Goal: Task Accomplishment & Management: Use online tool/utility

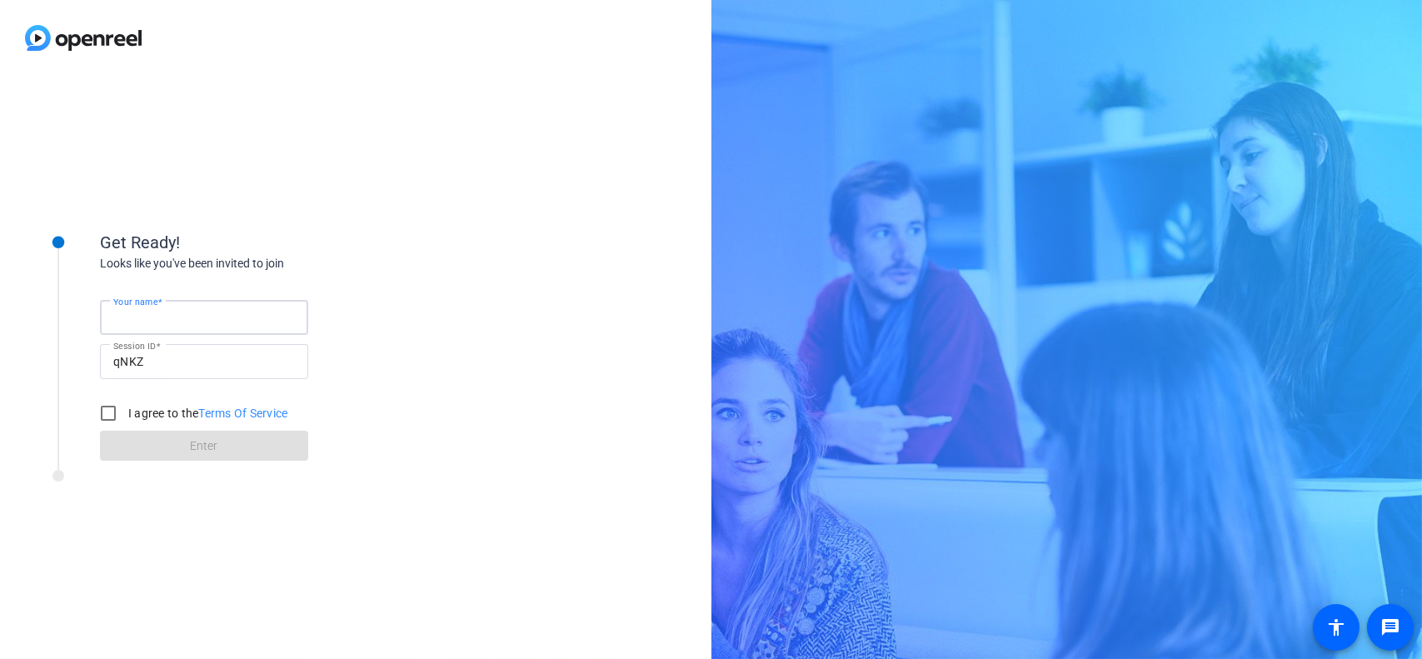
click at [213, 319] on input "Your name" at bounding box center [204, 317] width 182 height 20
type input "[PERSON_NAME]"
click at [103, 419] on input "I agree to the Terms Of Service" at bounding box center [108, 412] width 33 height 33
checkbox input "true"
click at [225, 453] on span at bounding box center [204, 446] width 208 height 40
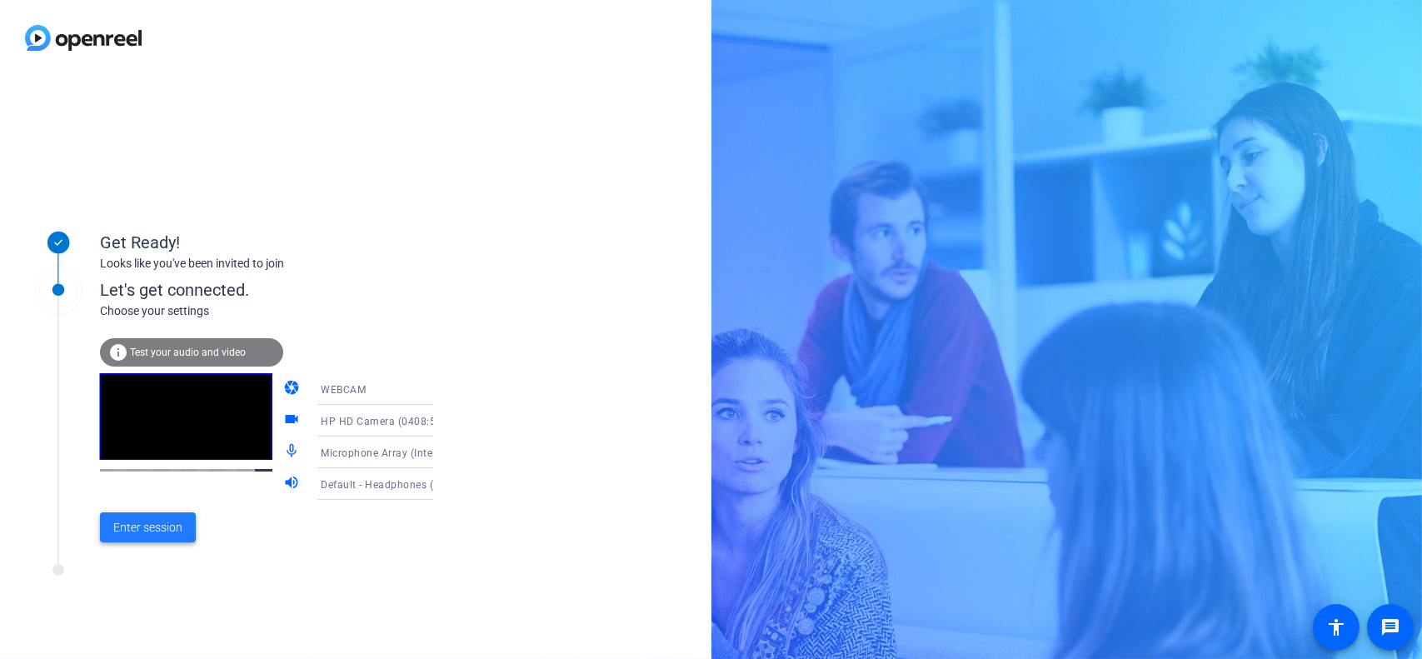
click at [148, 525] on span "Enter session" at bounding box center [147, 527] width 69 height 17
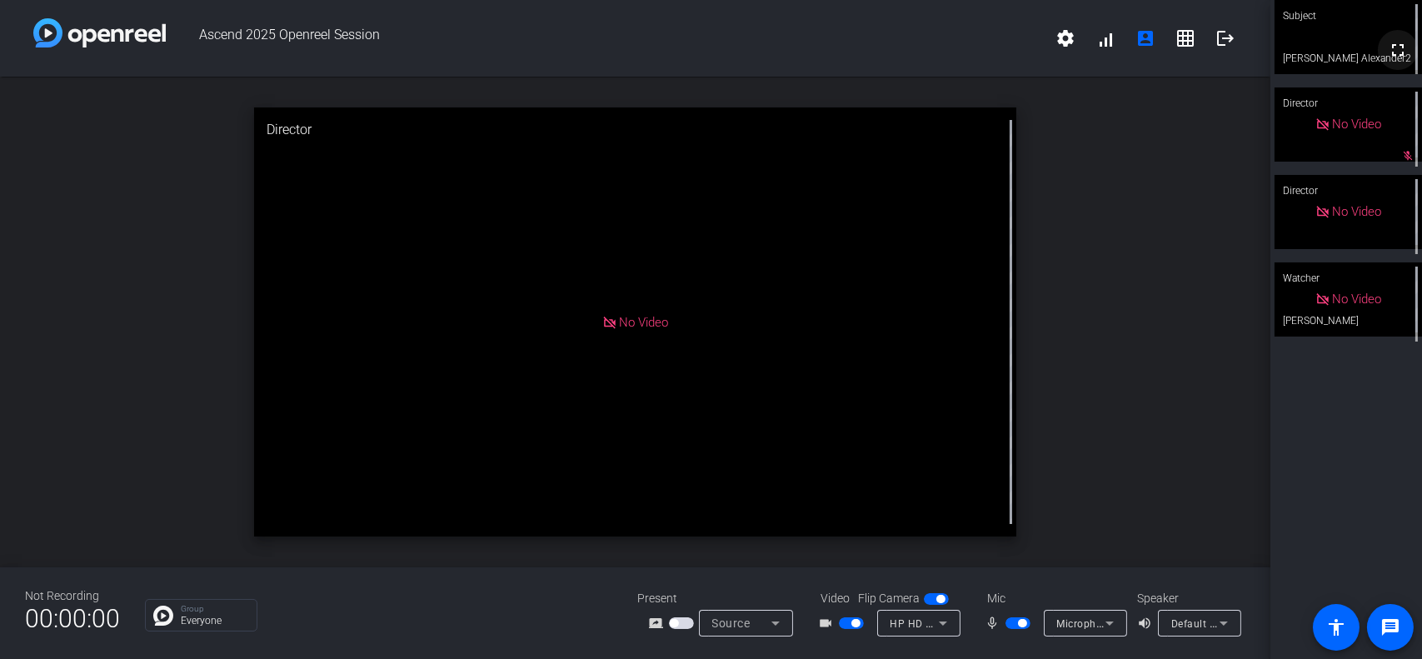
click at [1388, 49] on mat-icon "fullscreen" at bounding box center [1398, 50] width 20 height 20
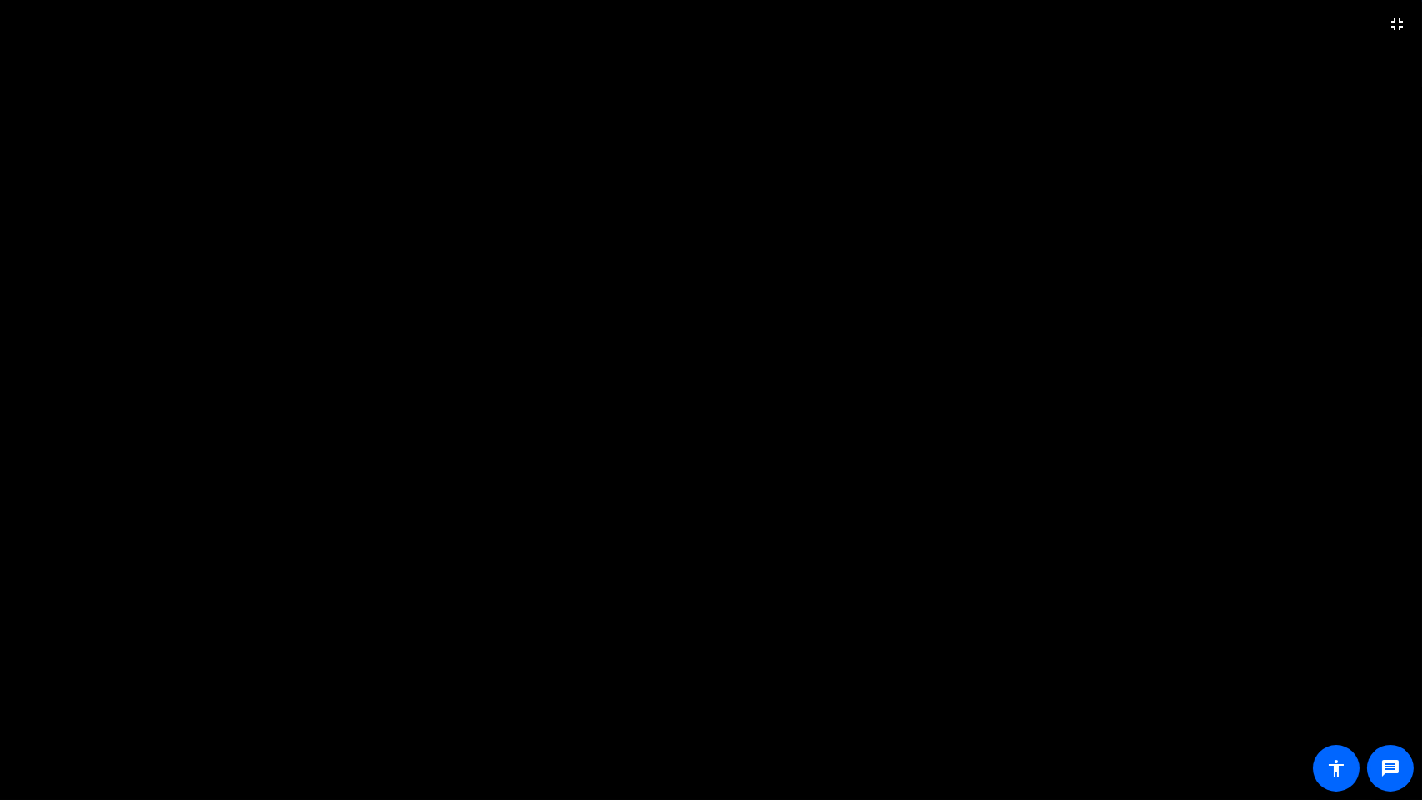
click at [3, 546] on video at bounding box center [711, 400] width 1422 height 800
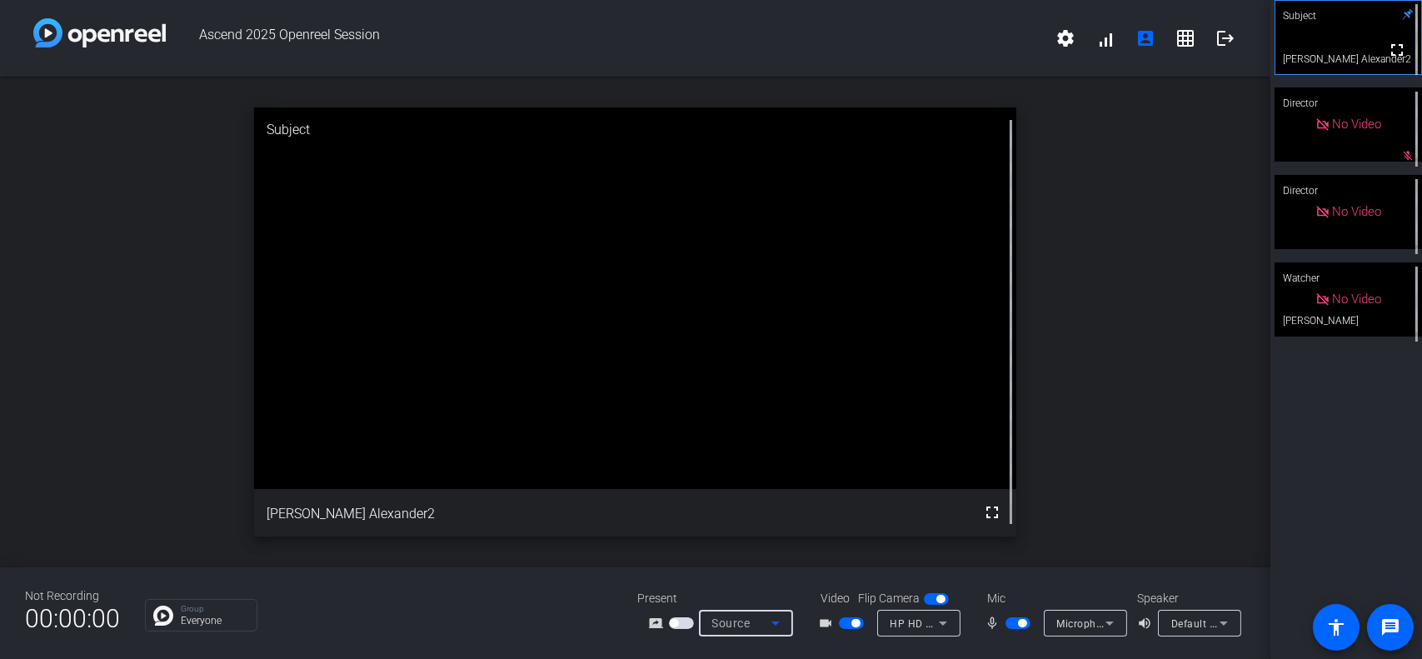
click at [740, 630] on span "Source" at bounding box center [731, 622] width 38 height 13
click at [916, 627] on div at bounding box center [711, 329] width 1422 height 659
click at [1106, 618] on icon at bounding box center [1109, 623] width 20 height 20
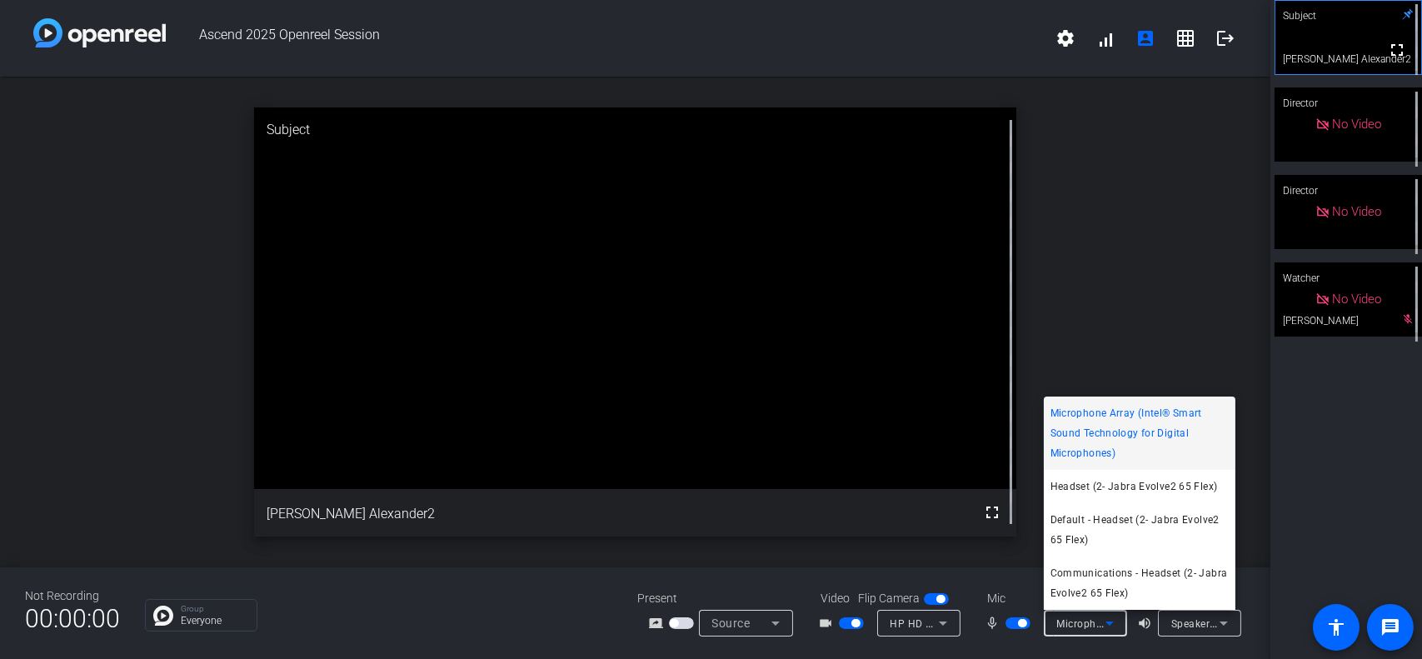
click at [1207, 627] on div at bounding box center [711, 329] width 1422 height 659
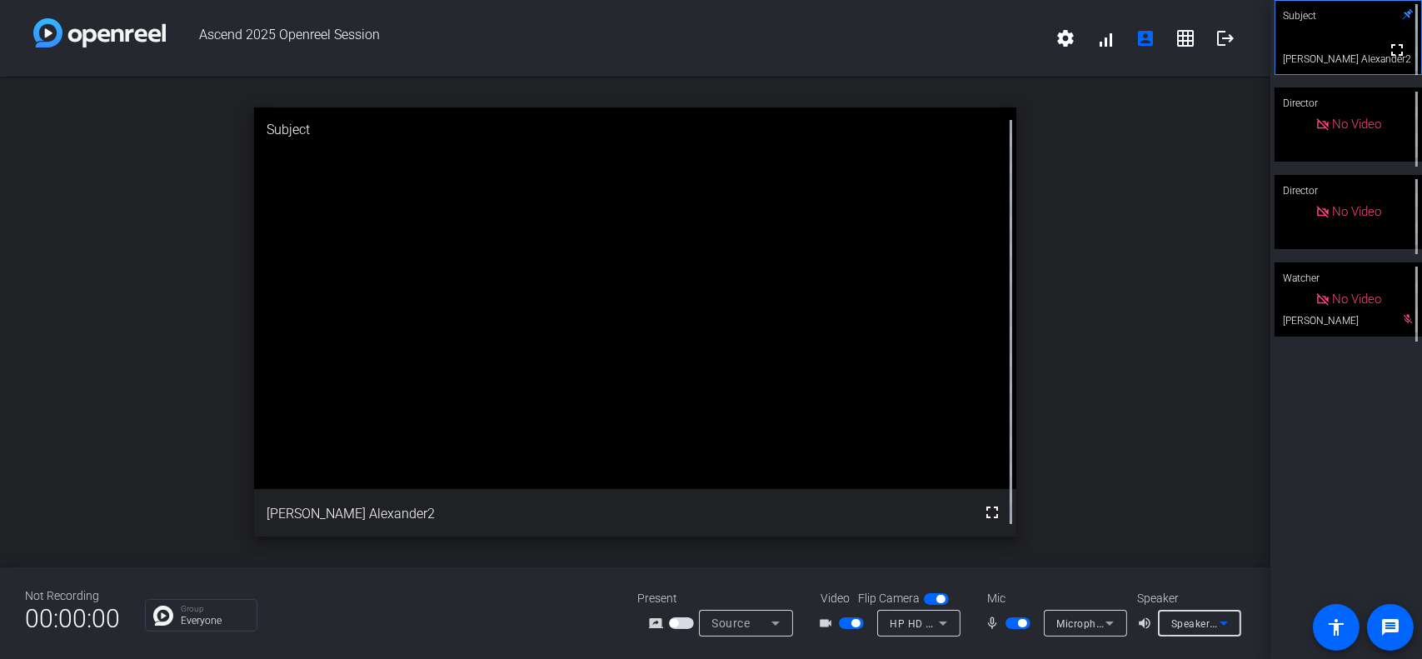
click at [1223, 621] on icon at bounding box center [1223, 623] width 8 height 4
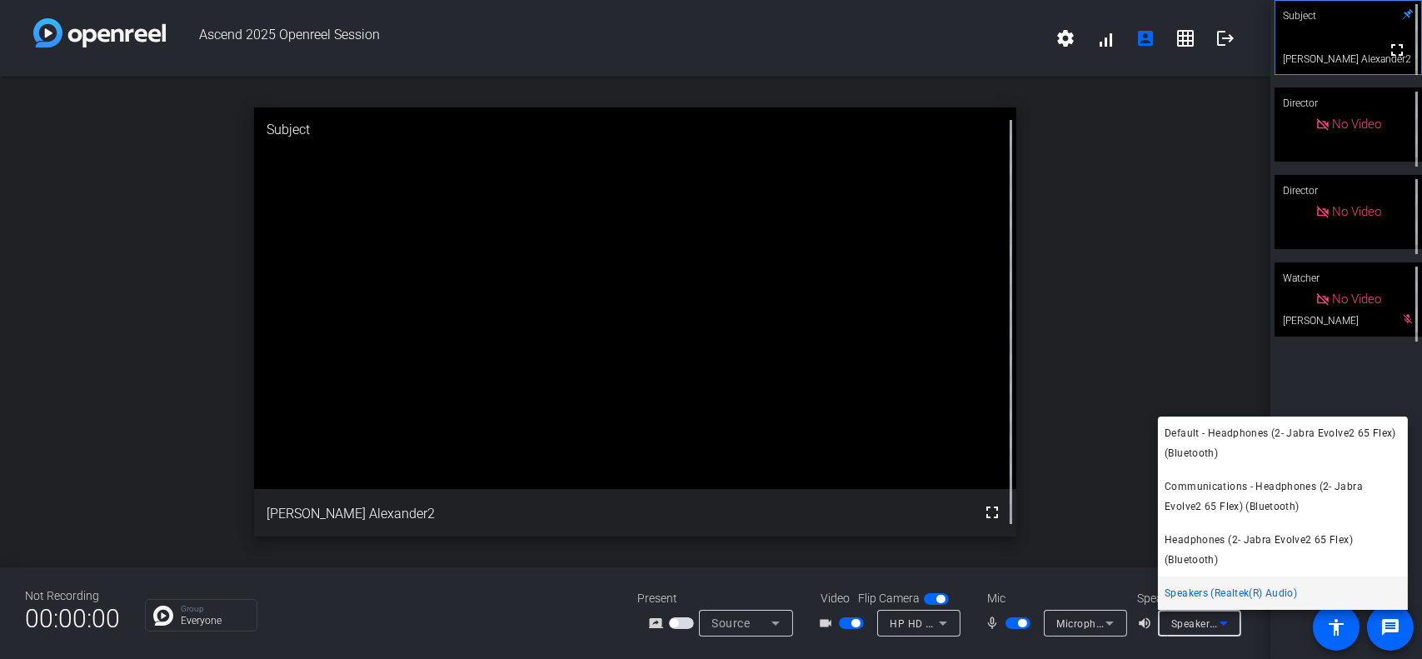
click at [1233, 601] on span "Speakers (Realtek(R) Audio)" at bounding box center [1230, 593] width 132 height 20
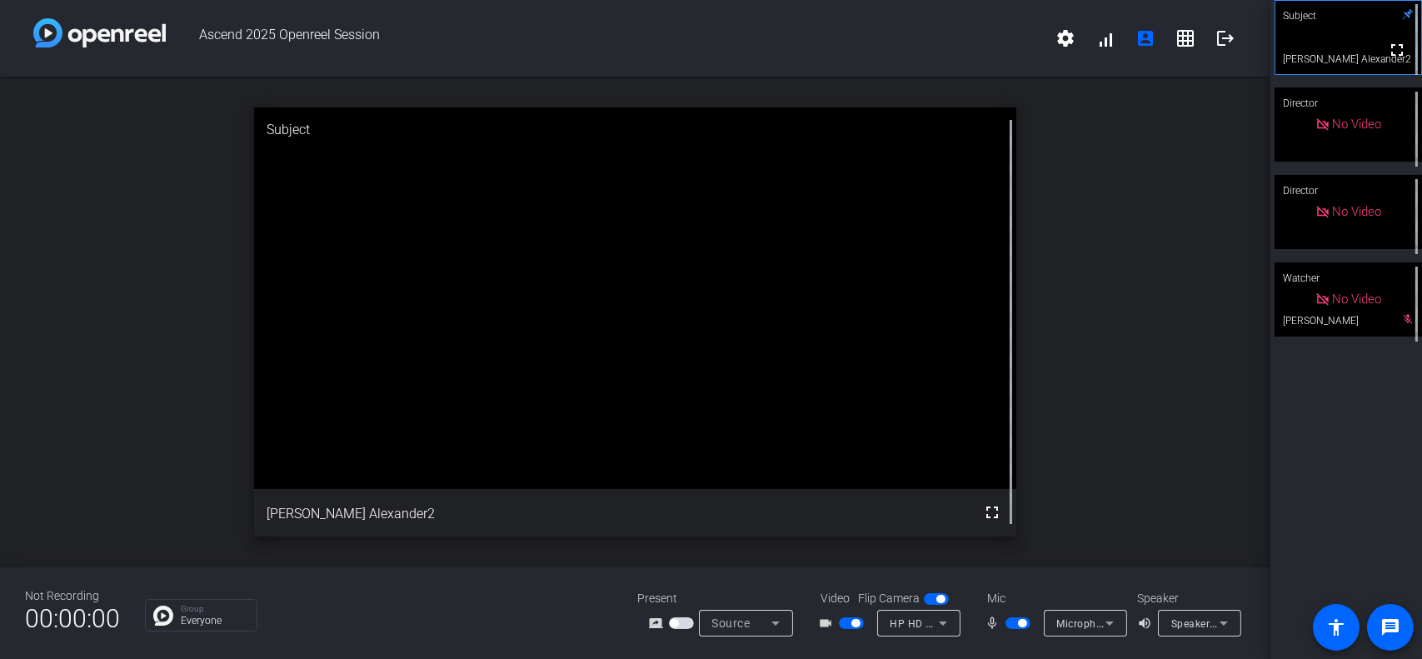
click at [1047, 579] on div "Not Recording 00:00:00 Group Everyone Present screen_share_outline Source Video…" at bounding box center [635, 613] width 1270 height 92
click at [1147, 620] on mat-icon "volume_up" at bounding box center [1147, 623] width 20 height 20
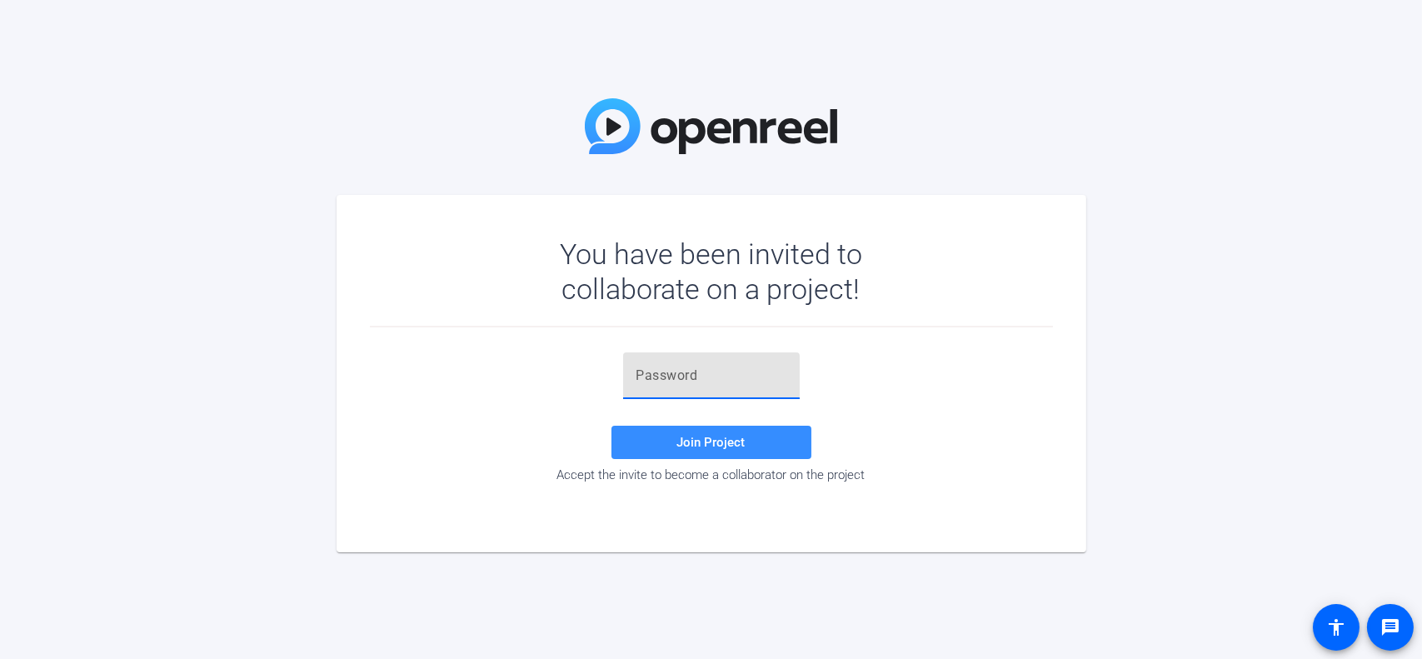
click at [680, 379] on input "text" at bounding box center [711, 376] width 150 height 20
paste input "f3)%;+"
type input "f3)%;+"
click at [697, 446] on span "Join Project" at bounding box center [711, 442] width 68 height 15
